Goal: Understand process/instructions

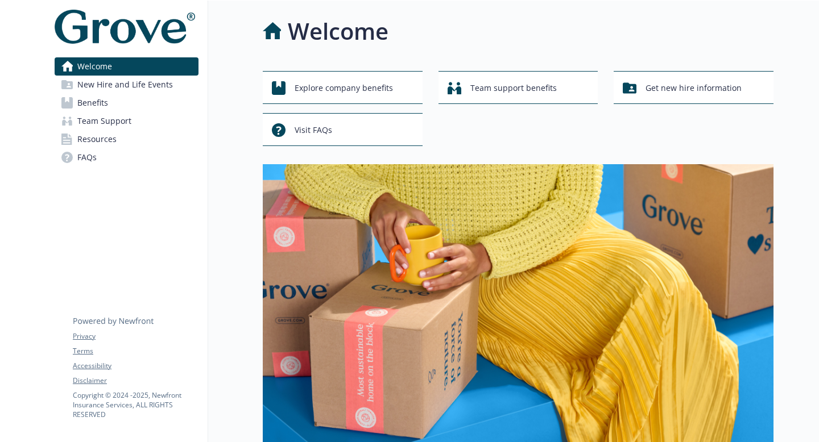
click at [100, 105] on span "Benefits" at bounding box center [92, 103] width 31 height 18
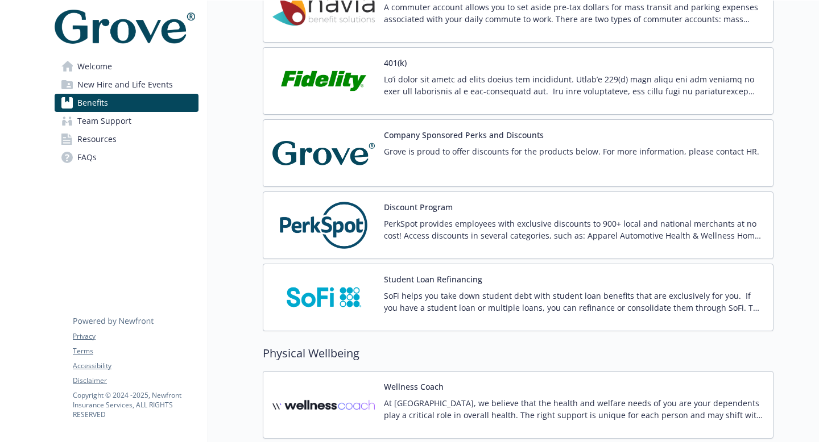
click at [395, 97] on div at bounding box center [574, 89] width 380 height 32
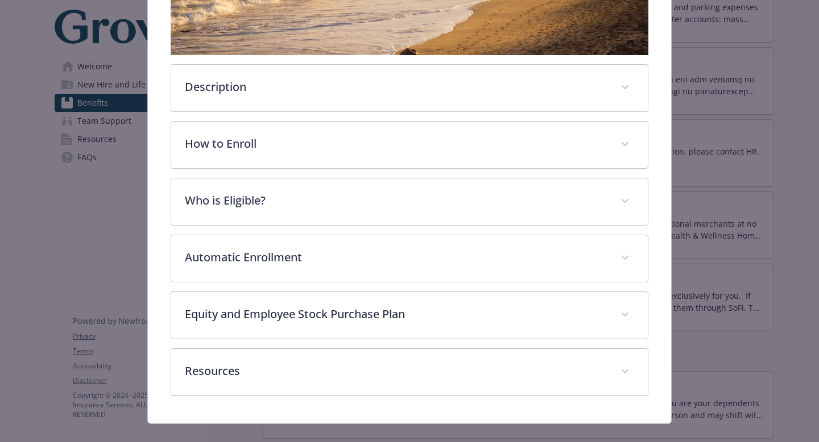
scroll to position [329, 0]
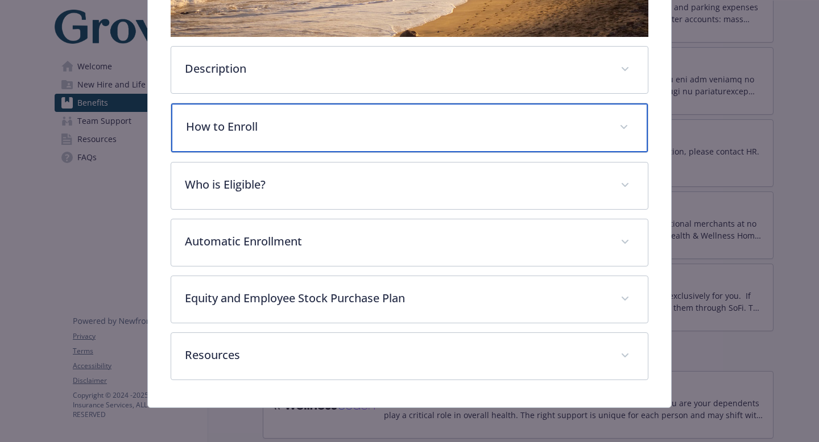
click at [322, 144] on div "How to Enroll" at bounding box center [409, 128] width 477 height 49
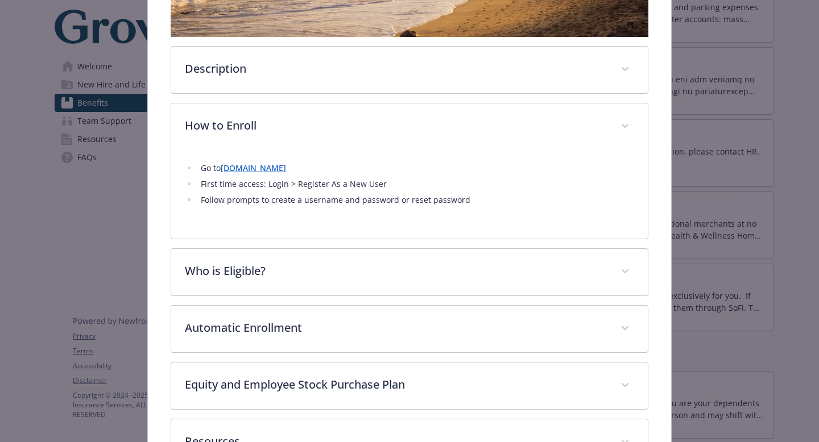
click at [261, 173] on link "[DOMAIN_NAME]" at bounding box center [253, 168] width 65 height 11
